Goal: Transaction & Acquisition: Subscribe to service/newsletter

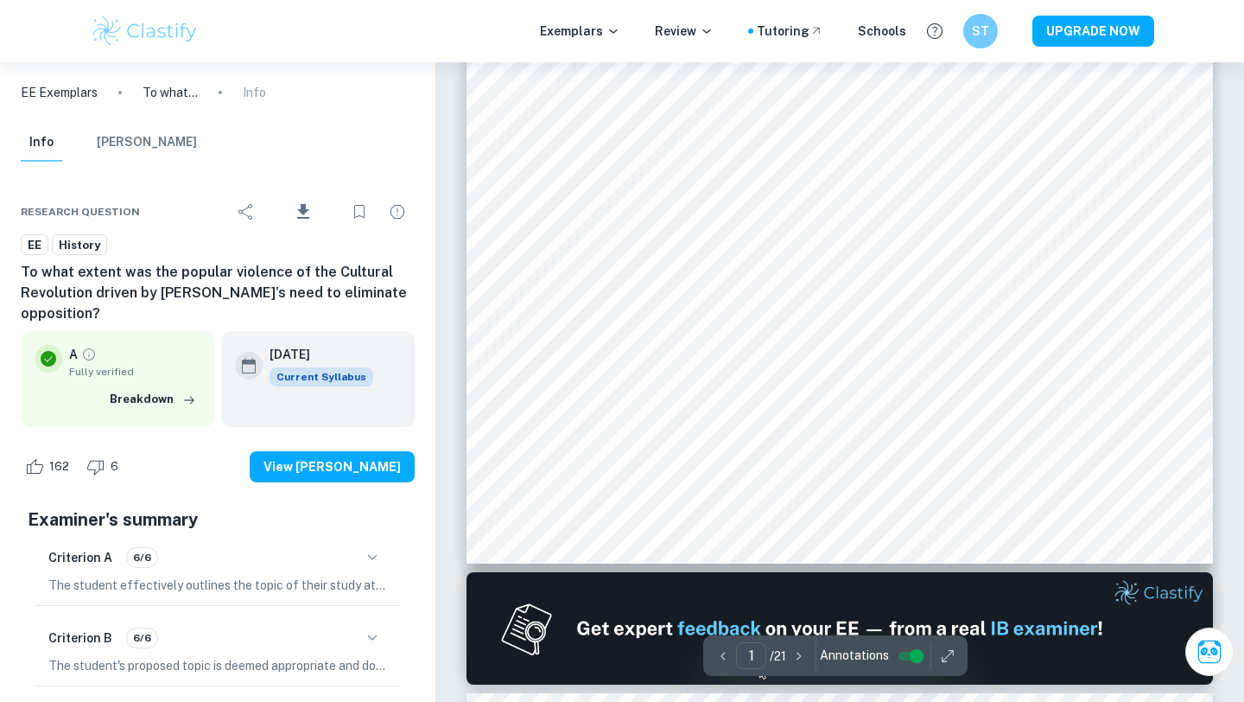
scroll to position [483, 0]
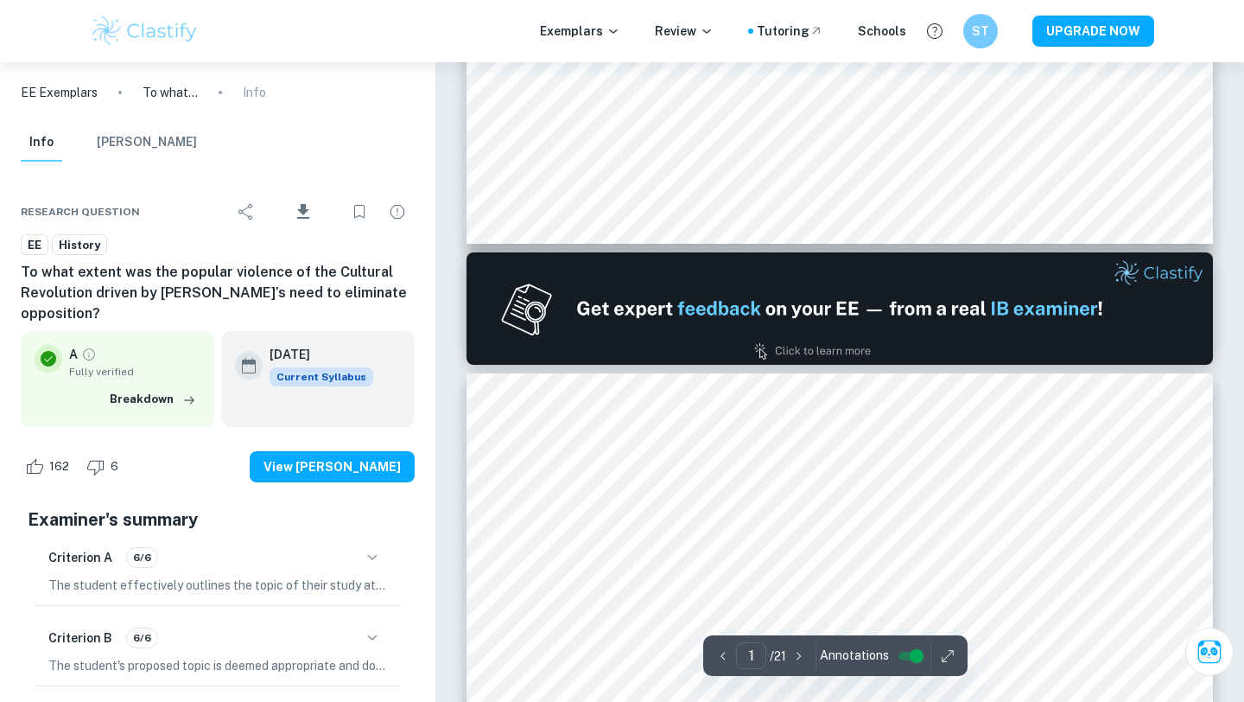
type input "2"
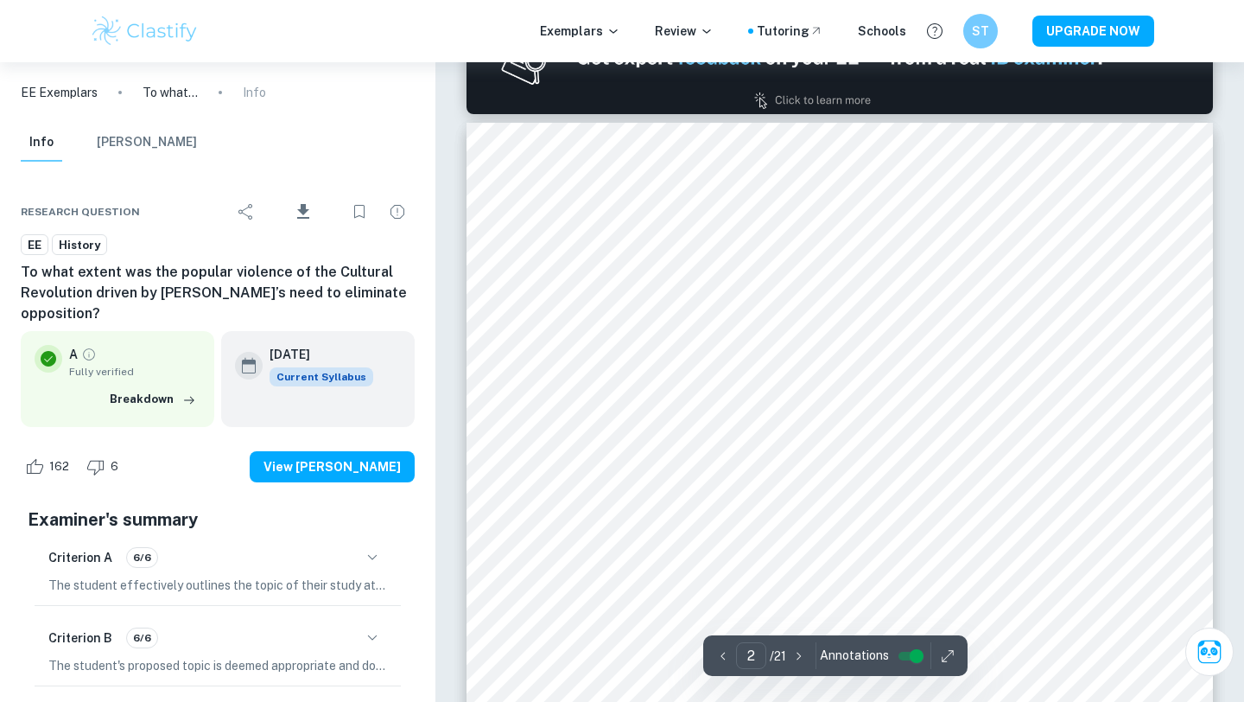
scroll to position [1054, 0]
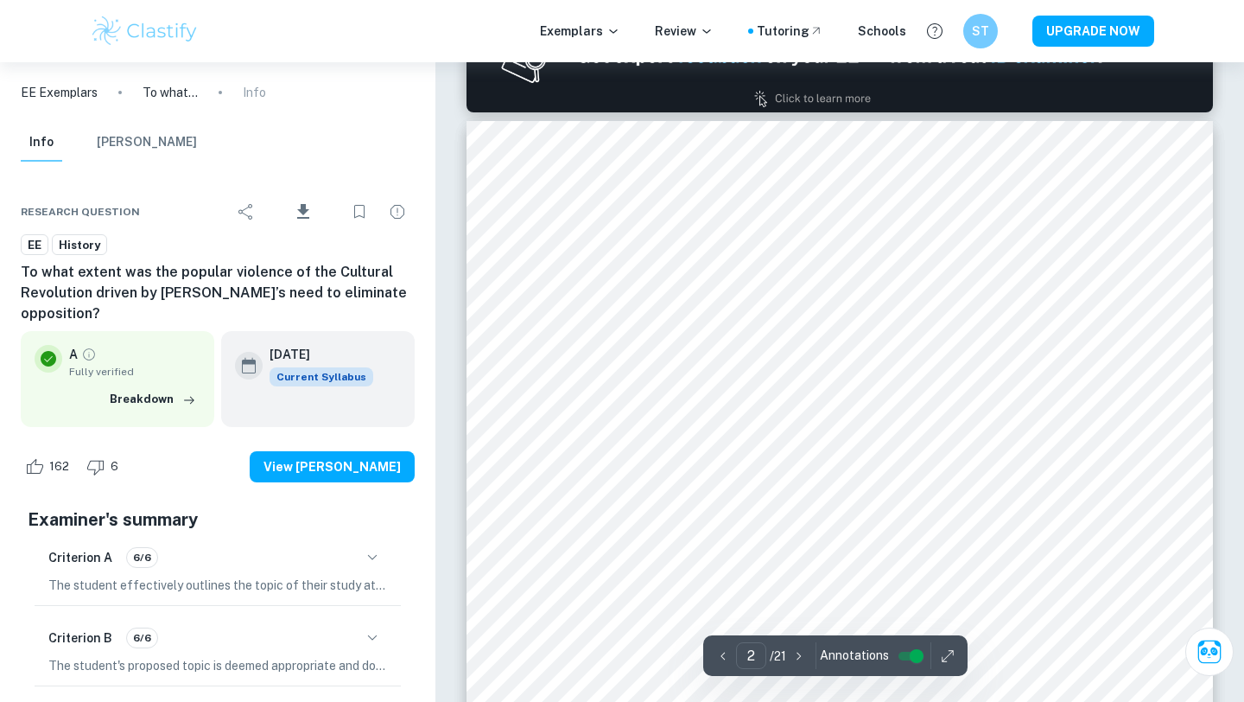
click at [1077, 47] on div "Exemplars Review Tutoring Schools ST UPGRADE NOW" at bounding box center [622, 31] width 1106 height 35
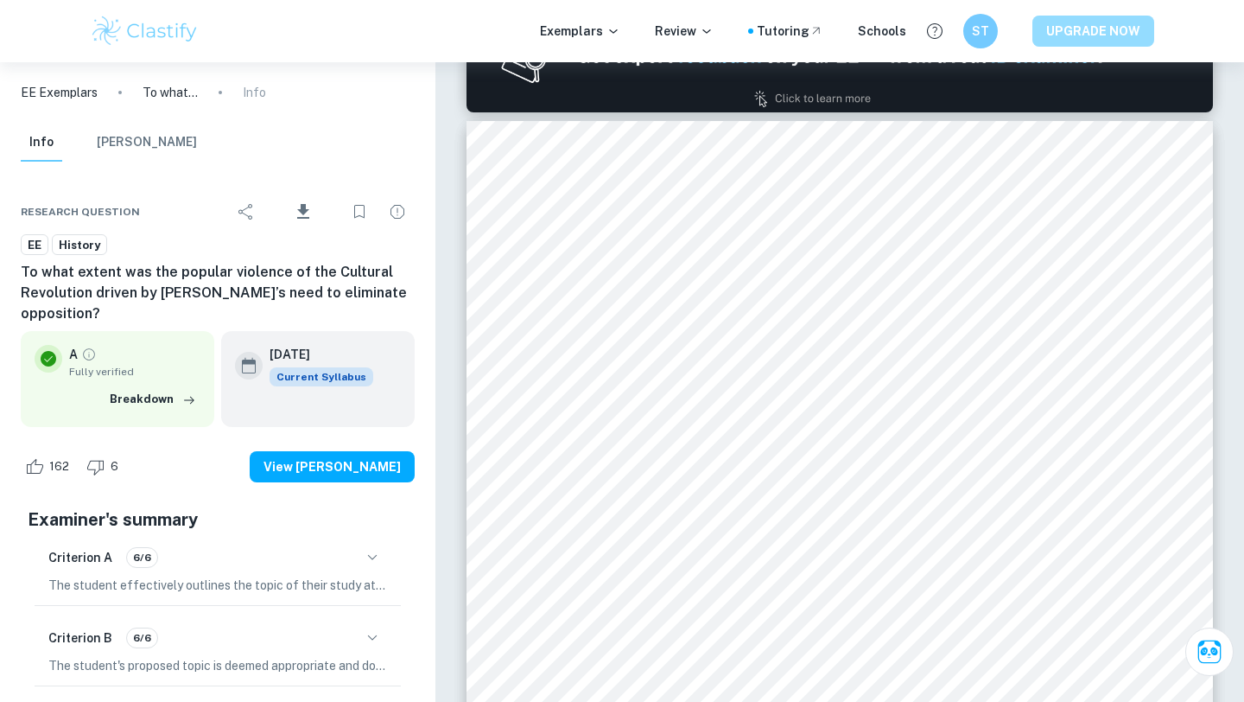
click at [1078, 34] on button "UPGRADE NOW" at bounding box center [1094, 31] width 122 height 31
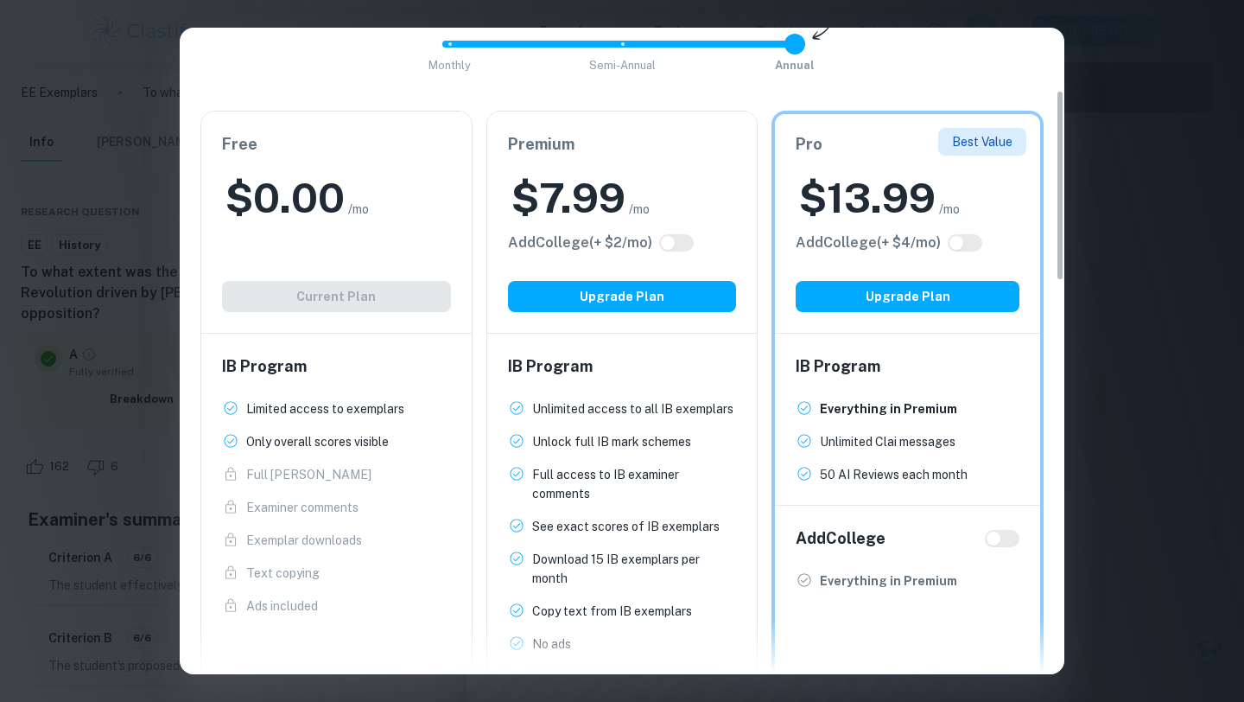
scroll to position [212, 0]
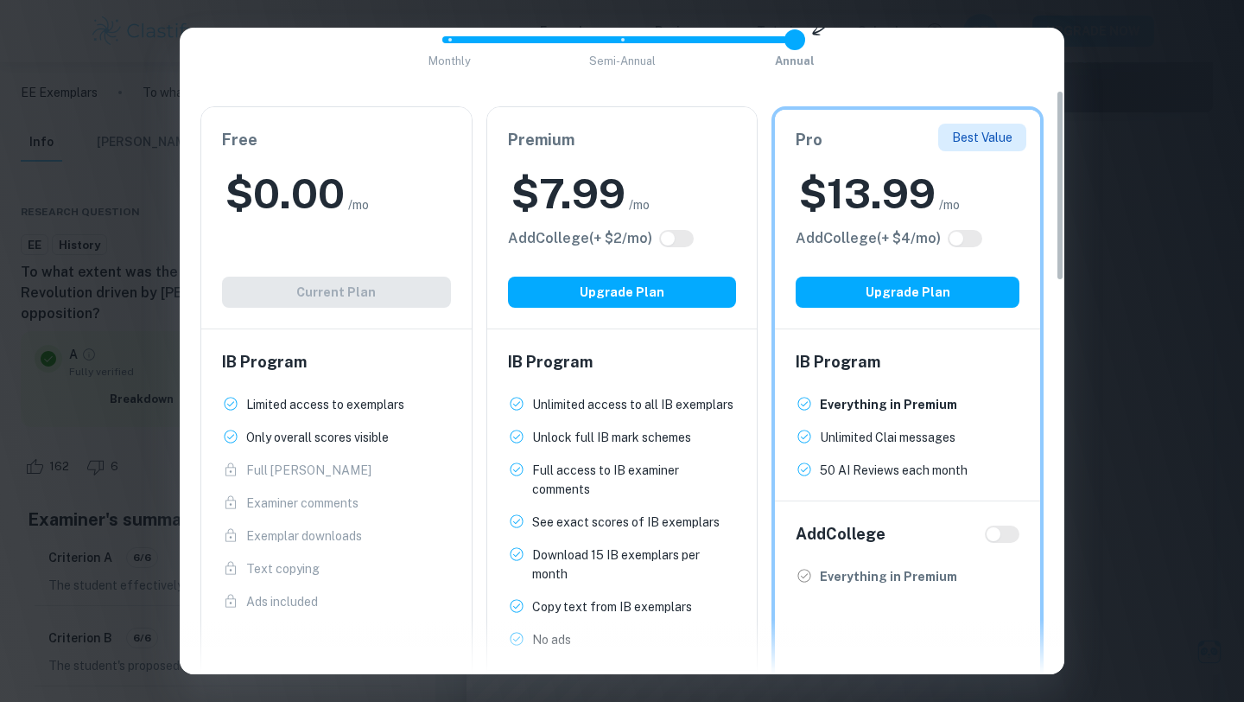
click at [689, 244] on input "checkbox" at bounding box center [667, 239] width 41 height 14
checkbox input "true"
click at [686, 244] on input "checkbox" at bounding box center [685, 239] width 41 height 14
checkbox input "false"
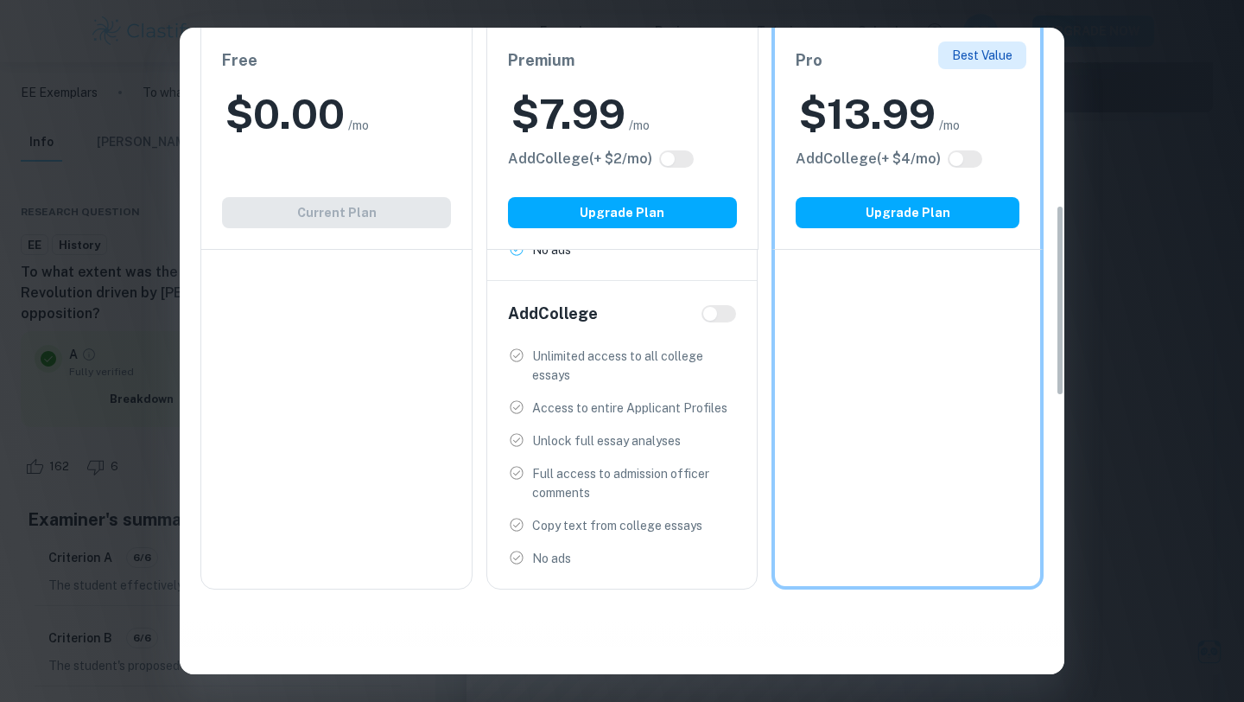
scroll to position [597, 0]
click at [714, 323] on input "checkbox" at bounding box center [710, 317] width 41 height 14
checkbox input "true"
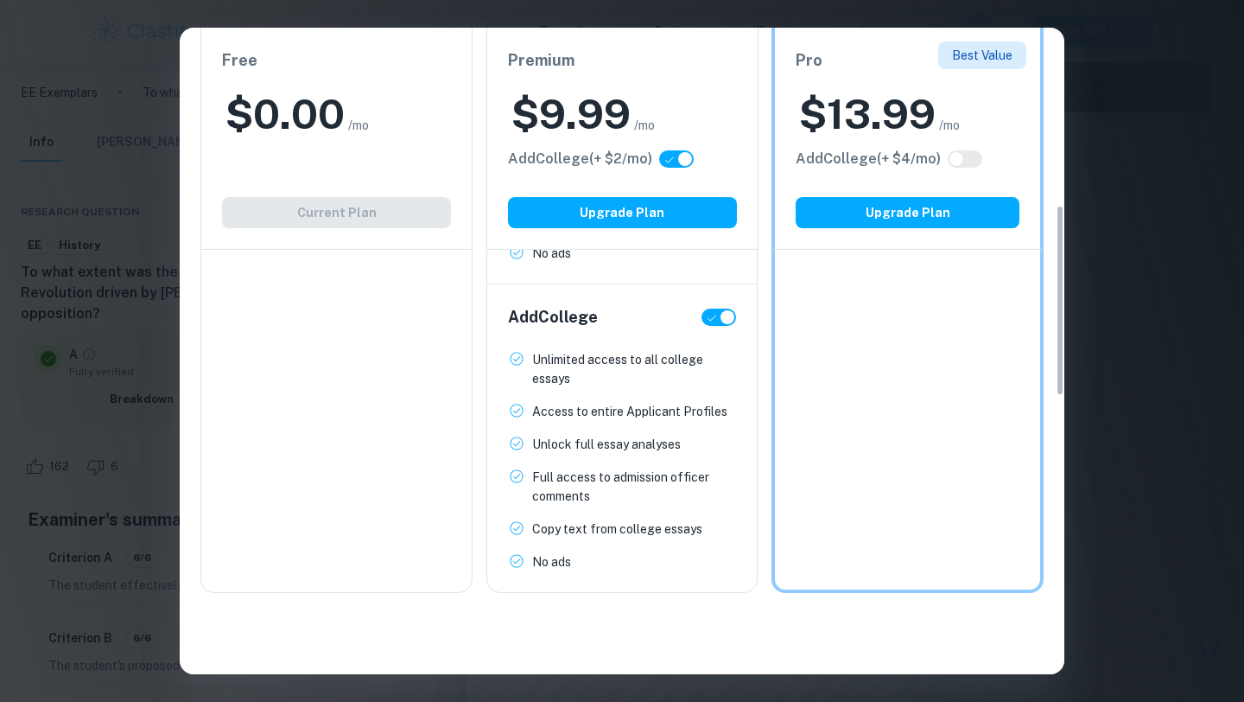
click at [715, 321] on input "checkbox" at bounding box center [727, 317] width 41 height 14
checkbox input "false"
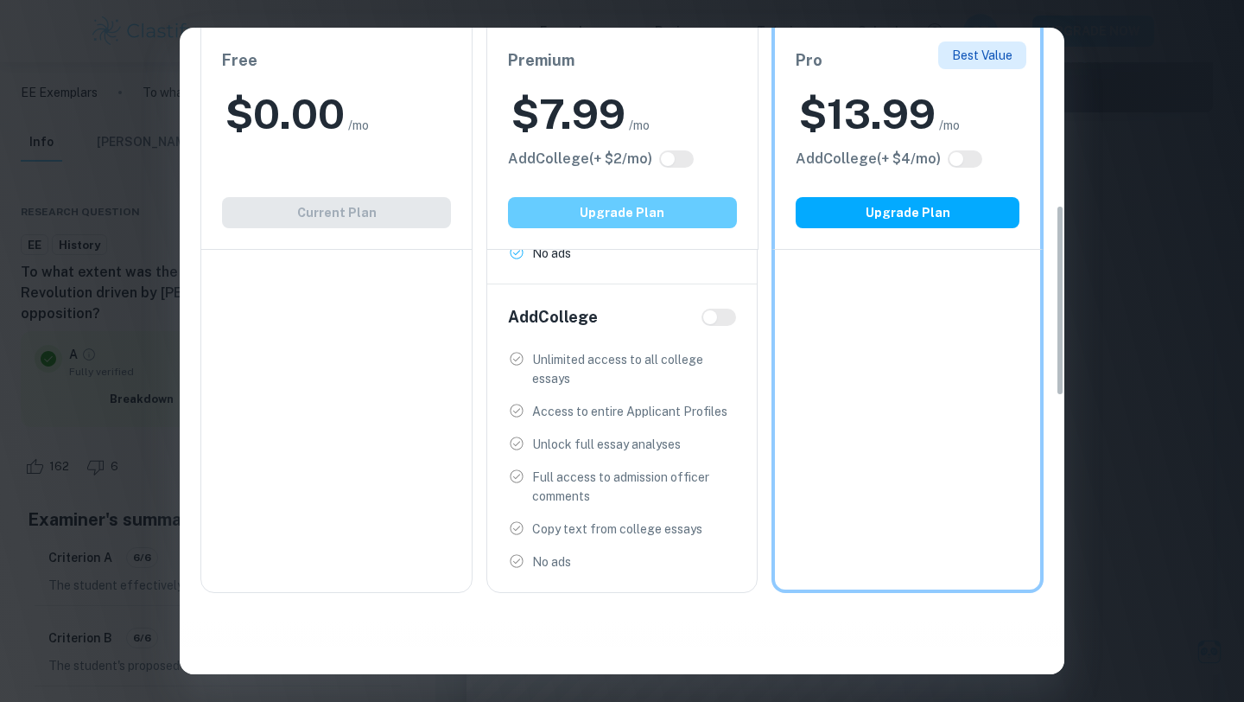
click at [675, 205] on button "Upgrade Plan" at bounding box center [622, 212] width 229 height 31
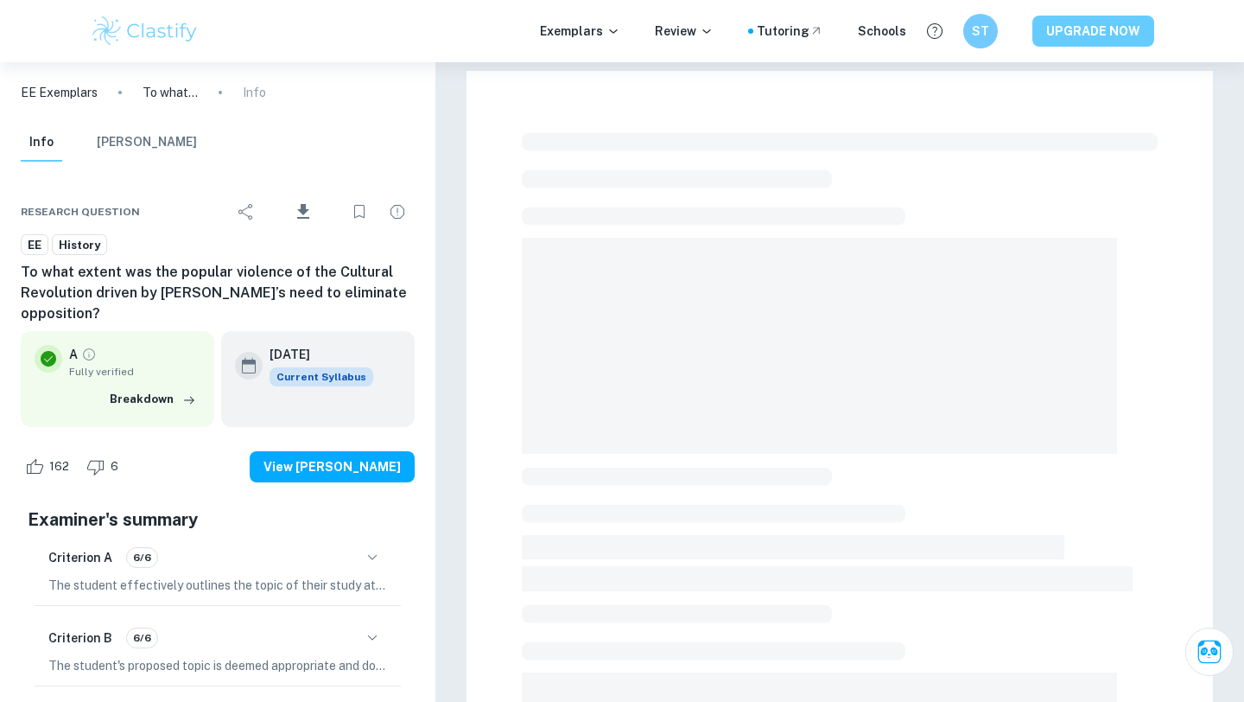
click at [1086, 29] on button "UPGRADE NOW" at bounding box center [1094, 31] width 122 height 31
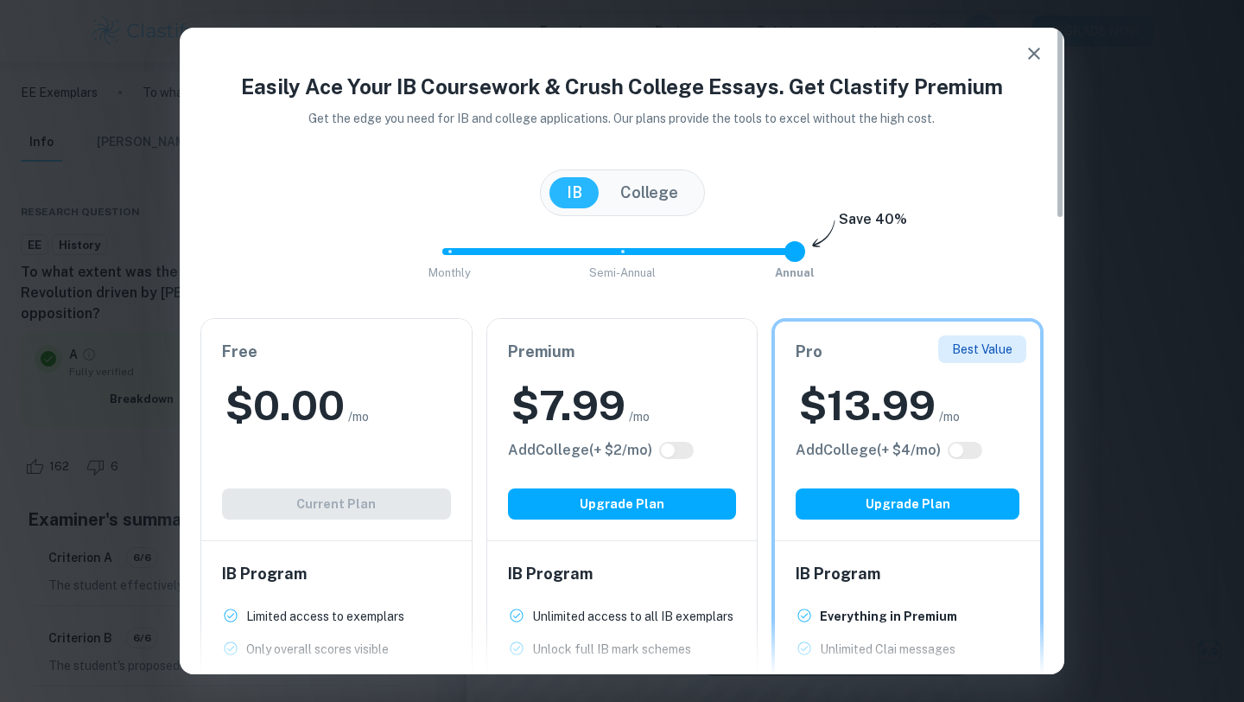
click at [684, 448] on input "checkbox" at bounding box center [667, 450] width 41 height 14
checkbox input "true"
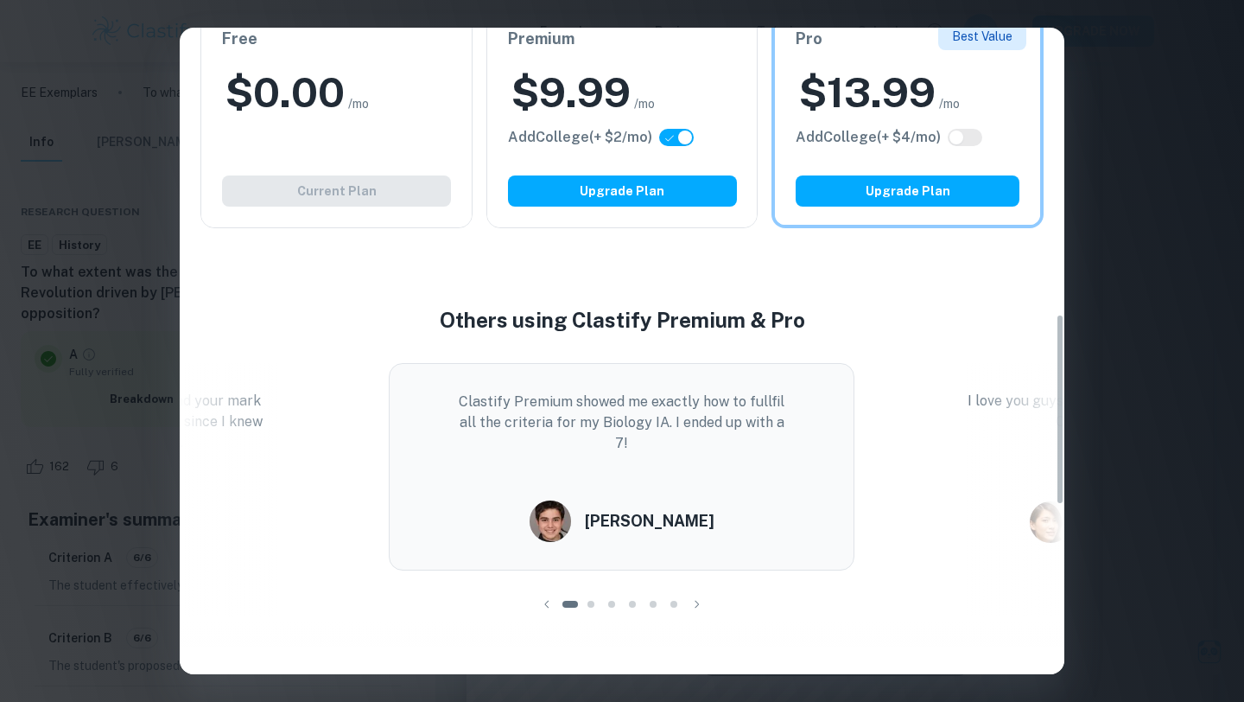
scroll to position [964, 0]
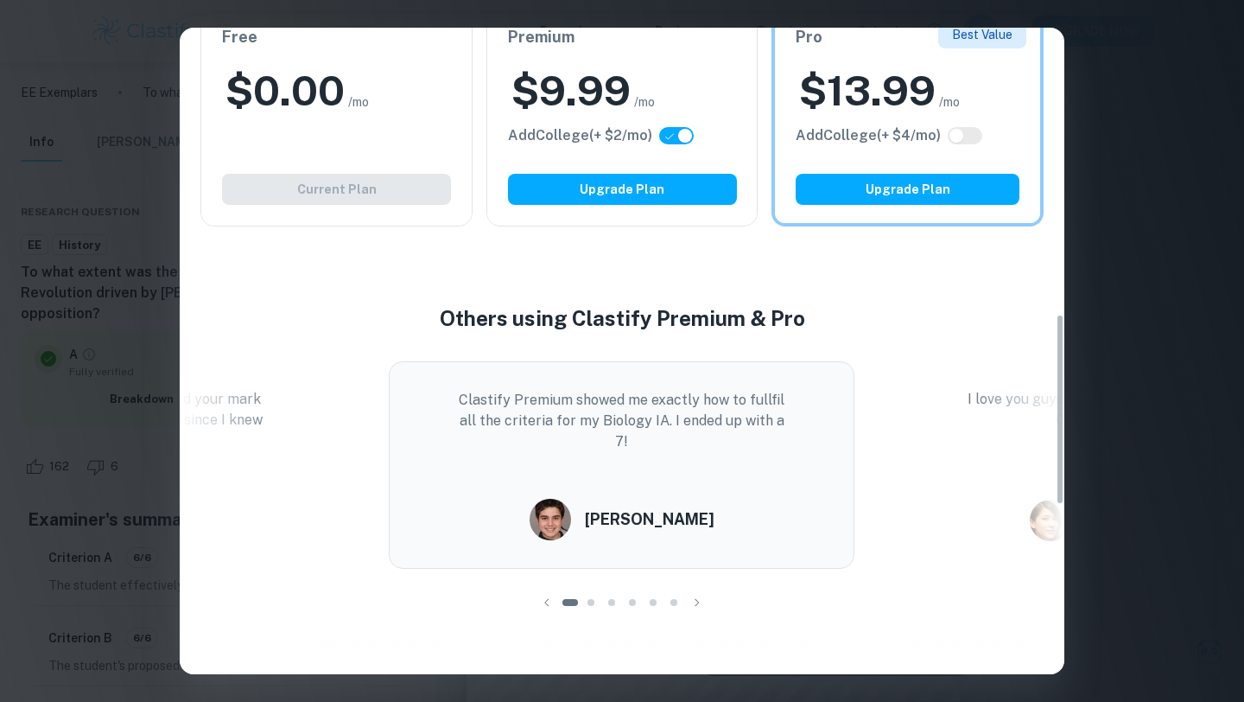
click at [1193, 580] on div "Easily Ace Your IB Coursework & Crush College Essays. Get Clastify Premium Get …" at bounding box center [622, 351] width 1244 height 702
